Goal: Task Accomplishment & Management: Use online tool/utility

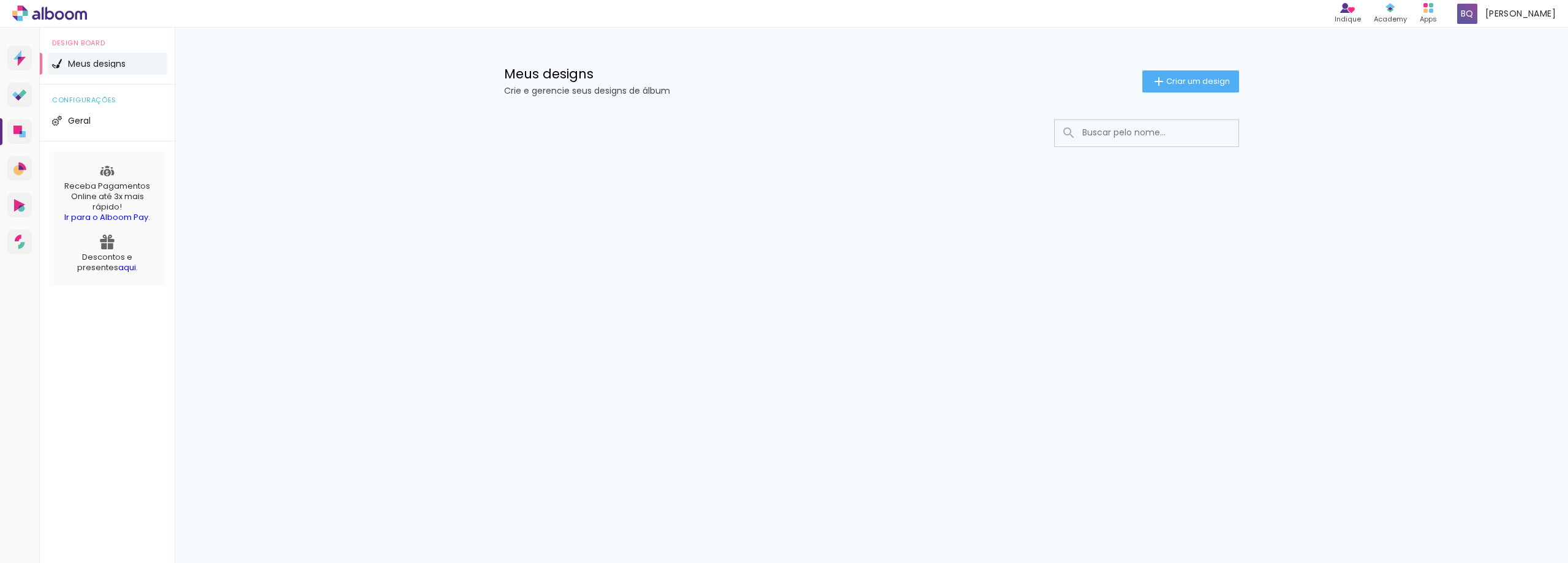
click at [102, 59] on li "Meus designs" at bounding box center [107, 63] width 120 height 22
click at [1152, 80] on iron-icon at bounding box center [1159, 81] width 14 height 14
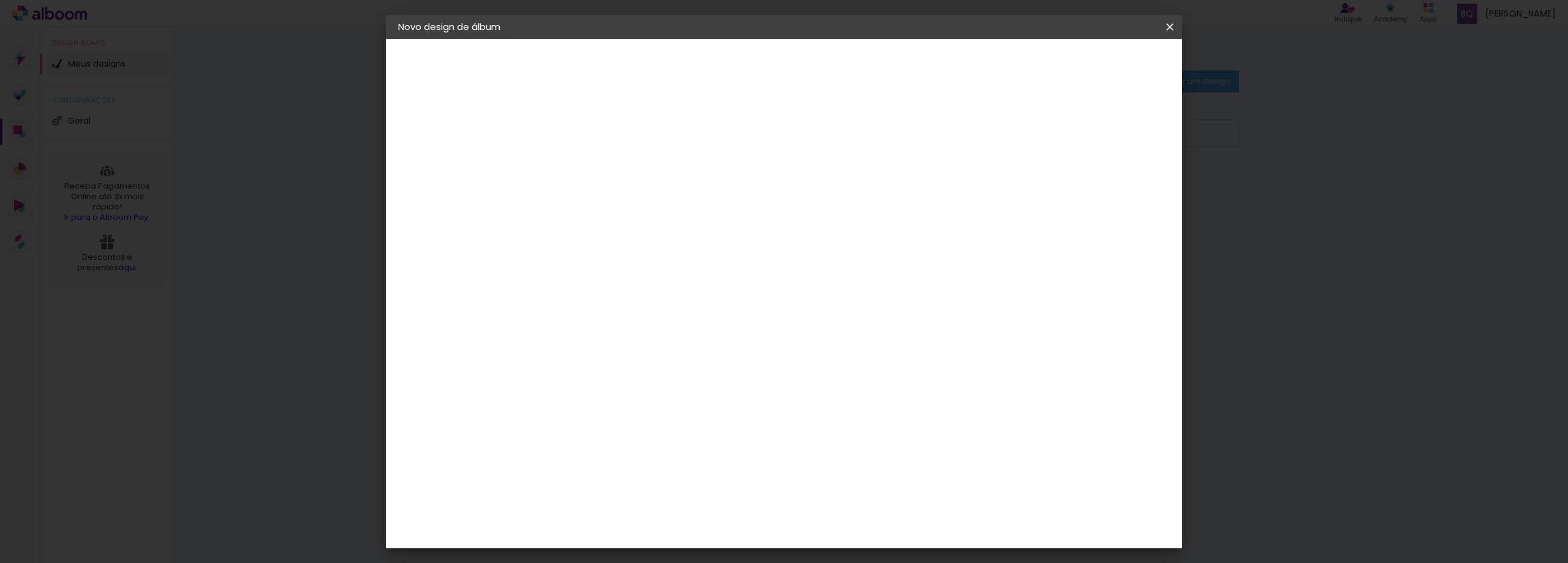
click at [599, 166] on input at bounding box center [599, 164] width 0 height 19
type input "e"
type input "Eventos"
type paper-input "Eventos"
click at [724, 72] on paper-button "Avançar" at bounding box center [694, 65] width 60 height 21
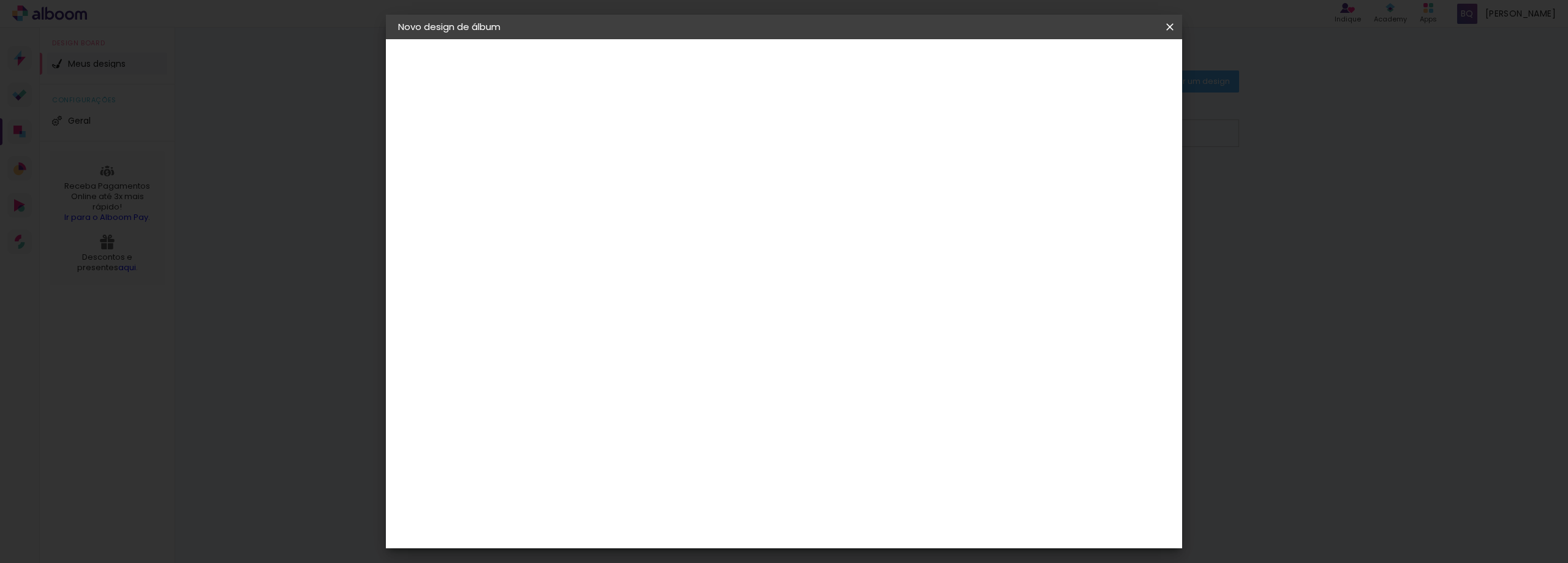
scroll to position [184, 0]
click at [1168, 24] on iron-icon at bounding box center [1170, 27] width 14 height 13
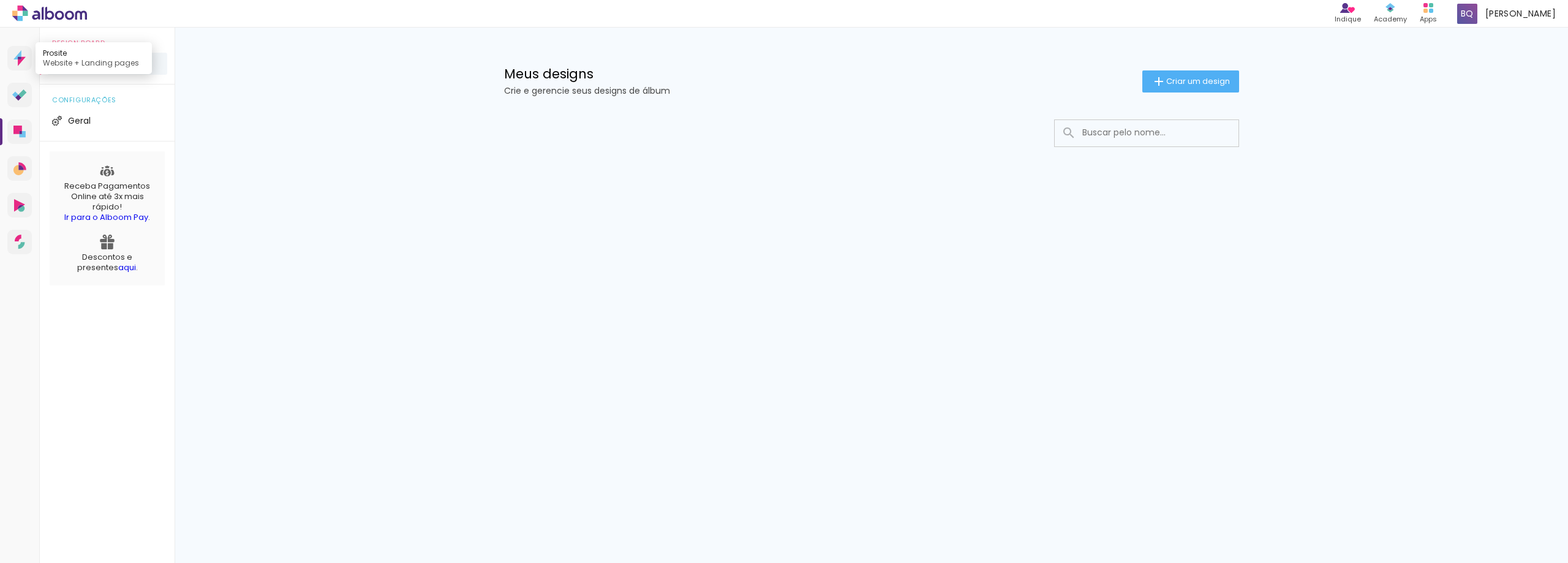
click at [18, 53] on icon at bounding box center [19, 58] width 13 height 16
